Goal: Transaction & Acquisition: Obtain resource

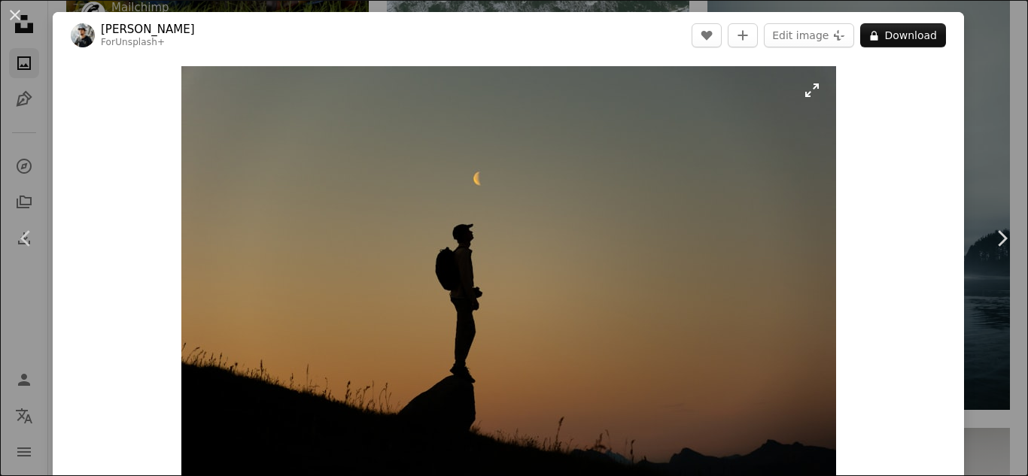
scroll to position [53, 0]
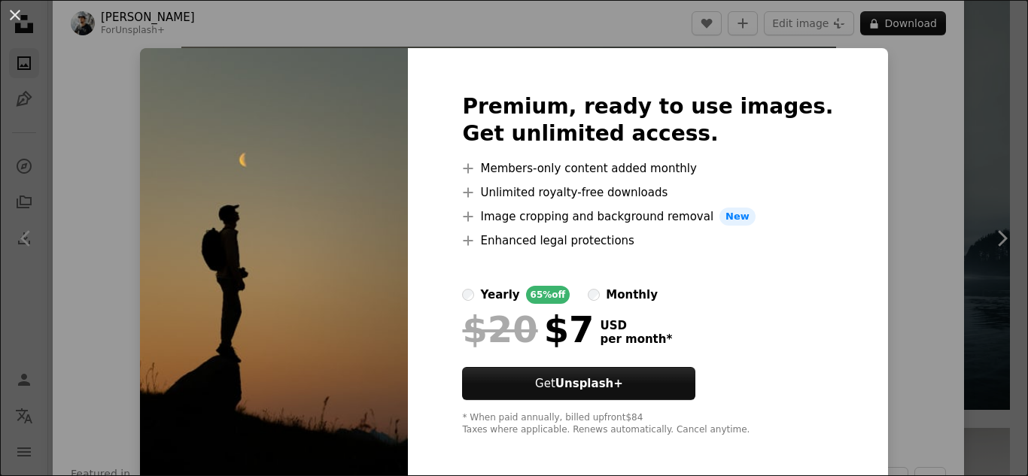
click at [859, 278] on div "Premium, ready to use images. Get unlimited access. A plus sign Members-only co…" at bounding box center [647, 265] width 479 height 434
click at [999, 230] on div "An X shape Premium, ready to use images. Get unlimited access. A plus sign Memb…" at bounding box center [514, 238] width 1028 height 476
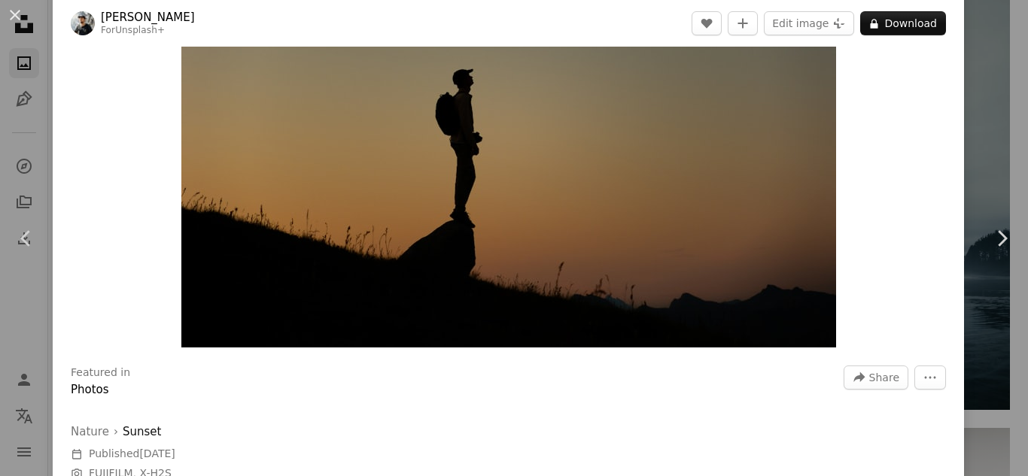
scroll to position [151, 0]
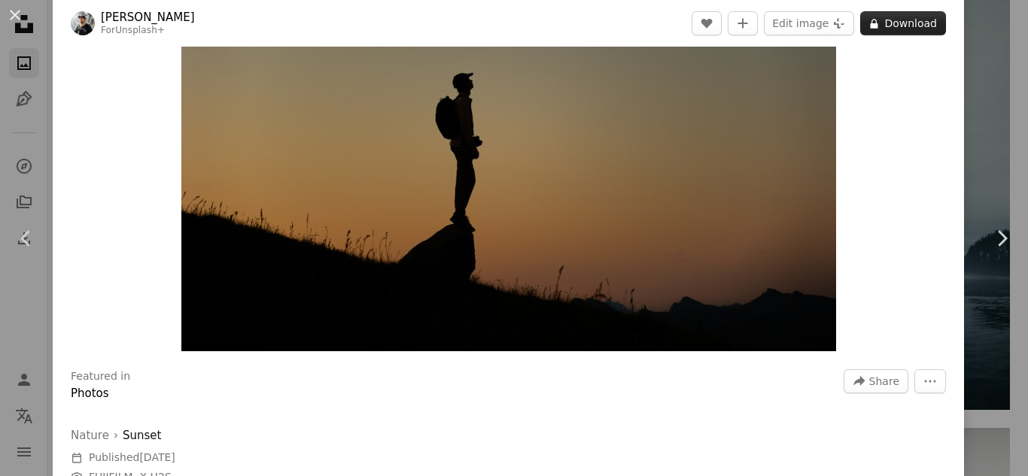
click at [914, 24] on button "A lock Download" at bounding box center [903, 23] width 86 height 24
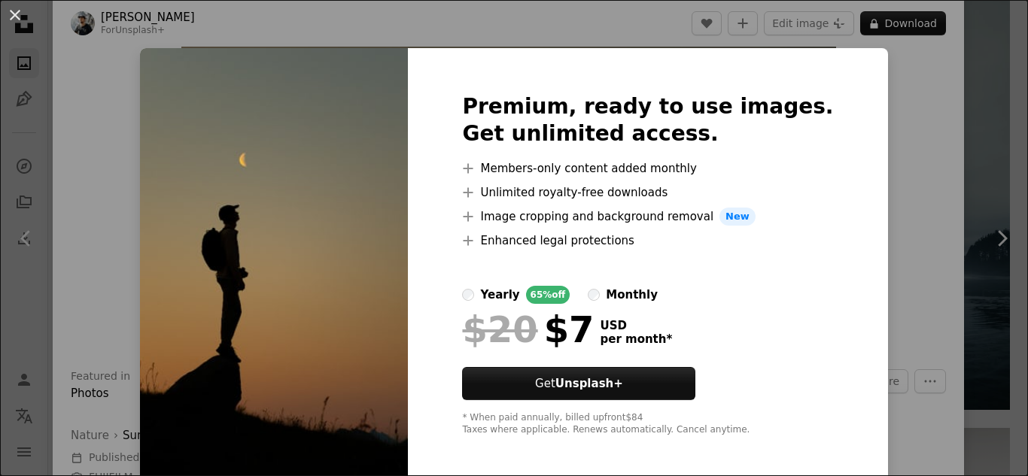
scroll to position [6, 0]
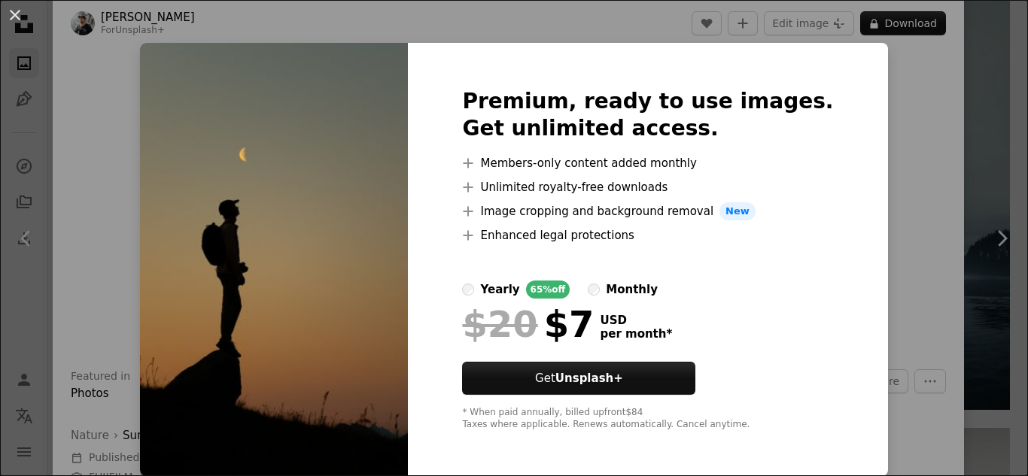
click at [954, 212] on div "An X shape Premium, ready to use images. Get unlimited access. A plus sign Memb…" at bounding box center [514, 238] width 1028 height 476
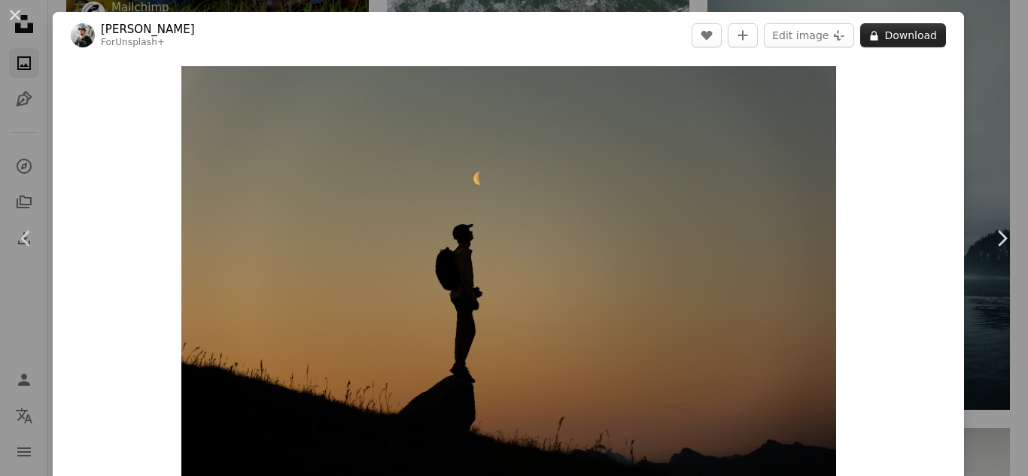
click at [912, 26] on button "A lock Download" at bounding box center [903, 35] width 86 height 24
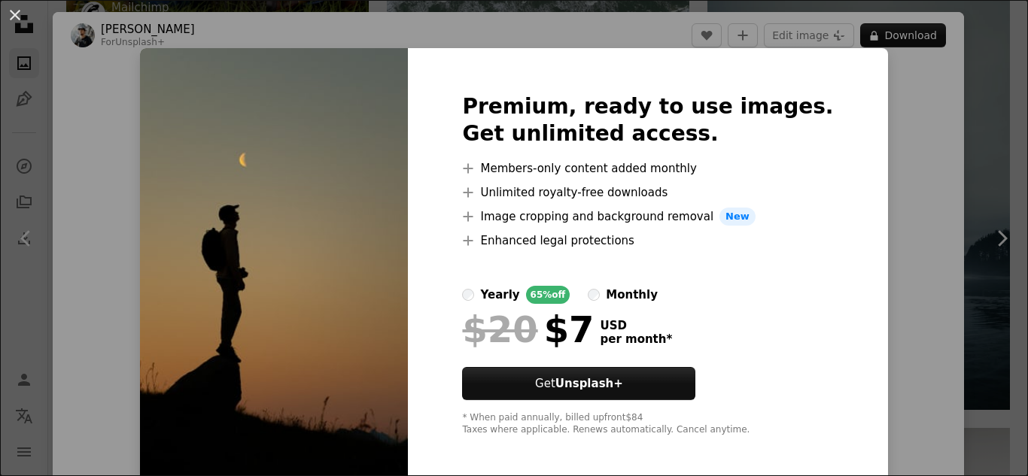
click at [943, 166] on div "An X shape Premium, ready to use images. Get unlimited access. A plus sign Memb…" at bounding box center [514, 238] width 1028 height 476
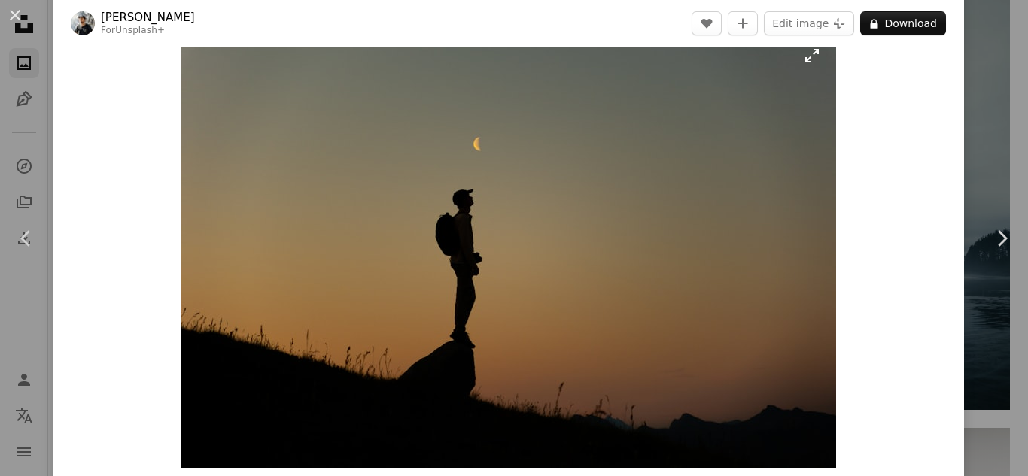
scroll to position [34, 0]
click at [996, 25] on div "An X shape Chevron left Chevron right [PERSON_NAME] For Unsplash+ A heart A plu…" at bounding box center [514, 238] width 1028 height 476
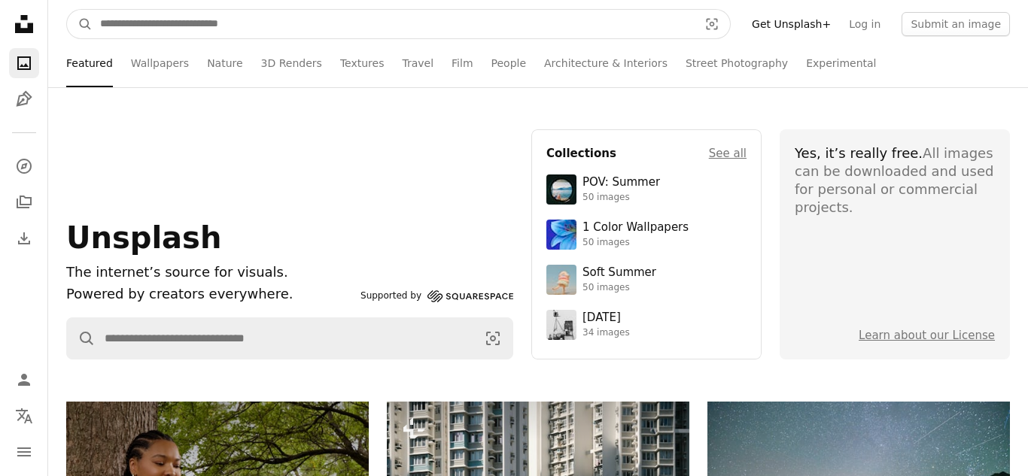
click at [385, 23] on input "Find visuals sitewide" at bounding box center [393, 24] width 601 height 29
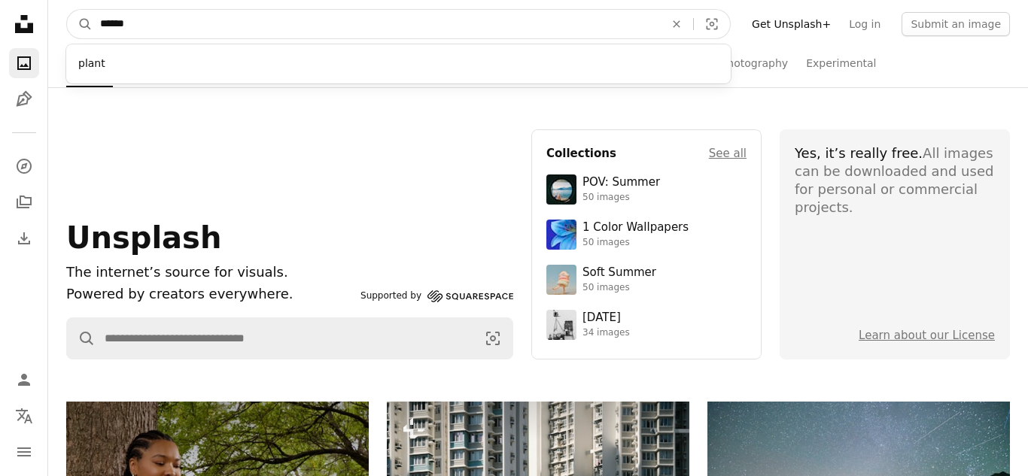
type input "******"
click at [67, 10] on button "A magnifying glass" at bounding box center [80, 24] width 26 height 29
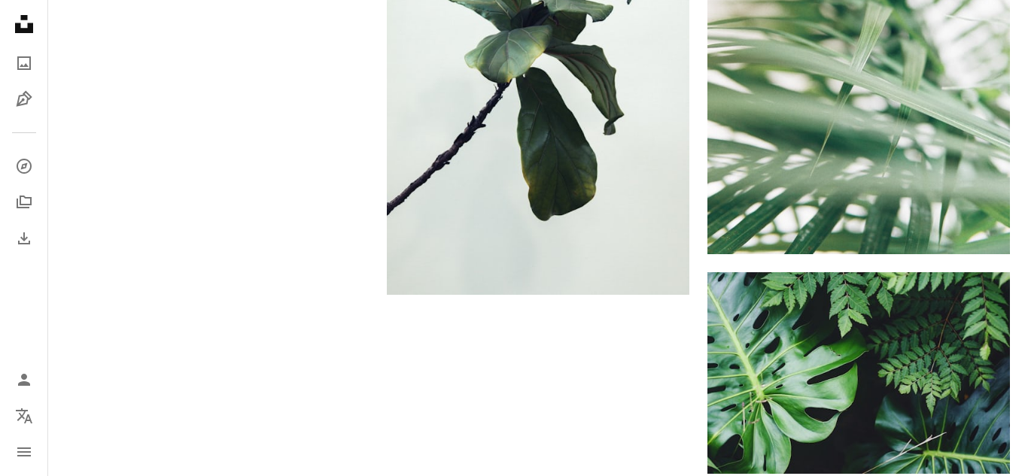
scroll to position [2995, 0]
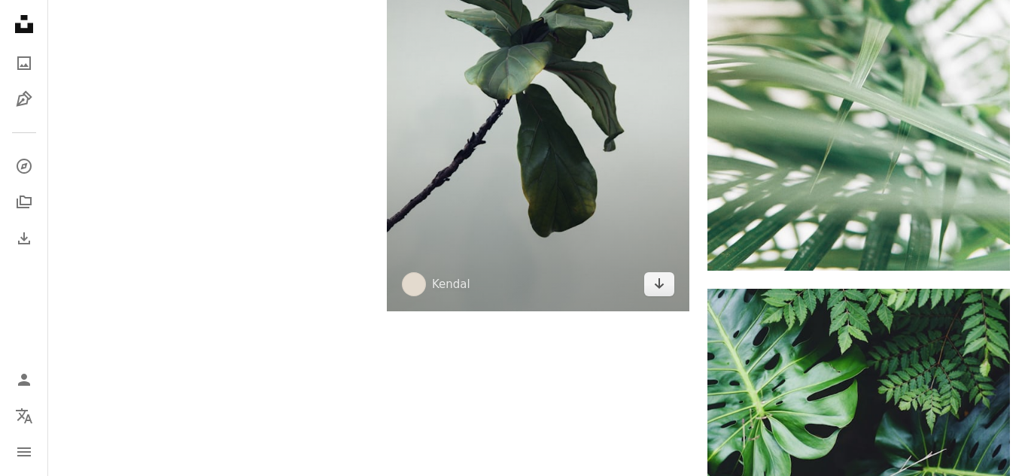
click at [427, 56] on img at bounding box center [538, 85] width 303 height 454
